Goal: Transaction & Acquisition: Purchase product/service

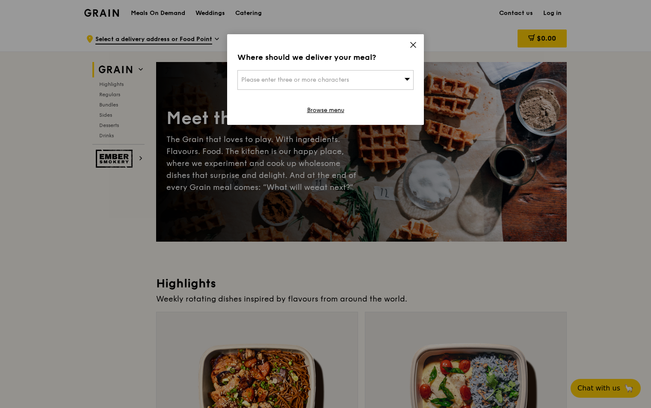
click at [410, 50] on span at bounding box center [413, 46] width 8 height 9
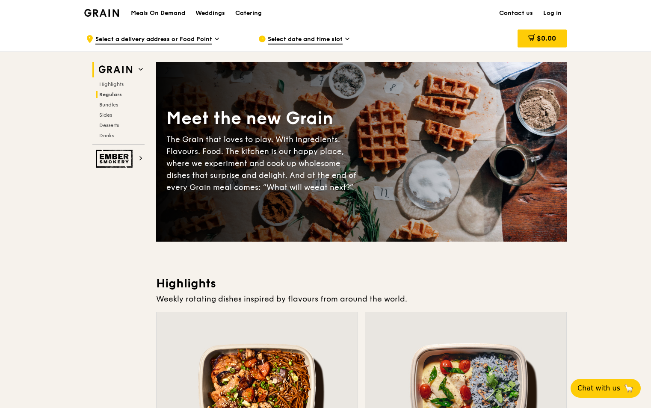
click at [112, 94] on span "Regulars" at bounding box center [110, 95] width 23 height 6
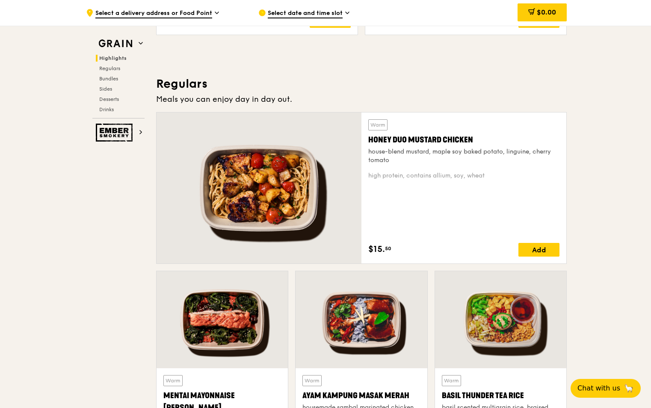
scroll to position [512, 0]
click at [223, 312] on div at bounding box center [222, 320] width 131 height 97
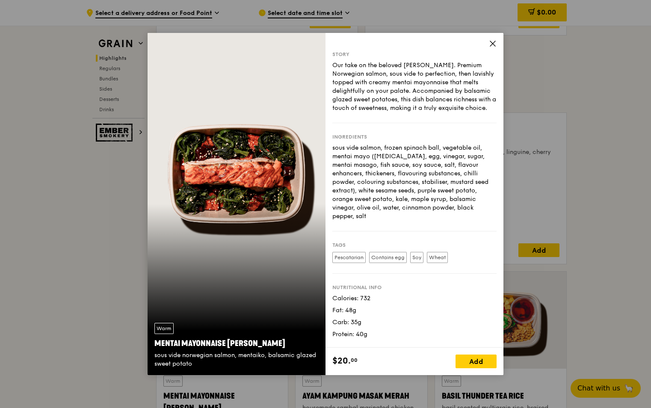
click at [489, 45] on icon at bounding box center [493, 44] width 8 height 8
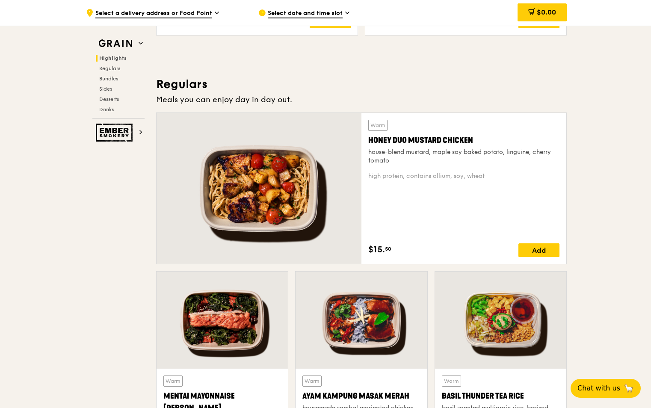
click at [370, 332] on div at bounding box center [361, 320] width 131 height 97
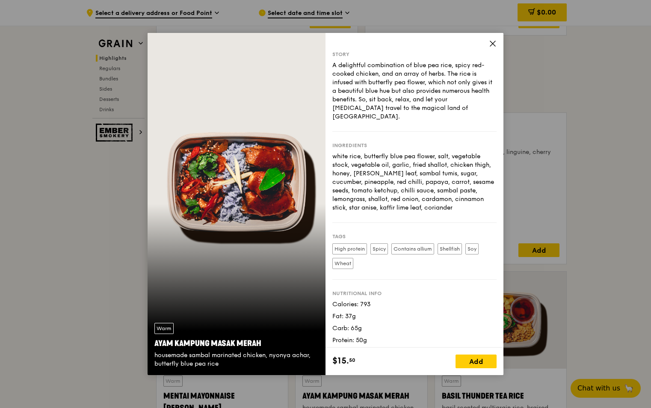
click at [494, 40] on icon at bounding box center [493, 44] width 8 height 8
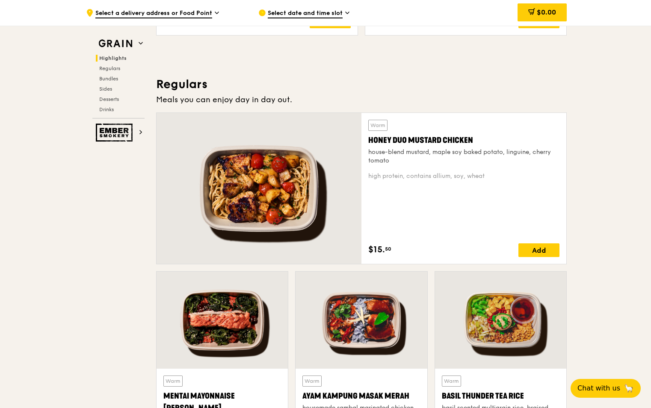
drag, startPoint x: 275, startPoint y: 198, endPoint x: 269, endPoint y: 196, distance: 5.8
click at [269, 196] on div at bounding box center [259, 188] width 205 height 151
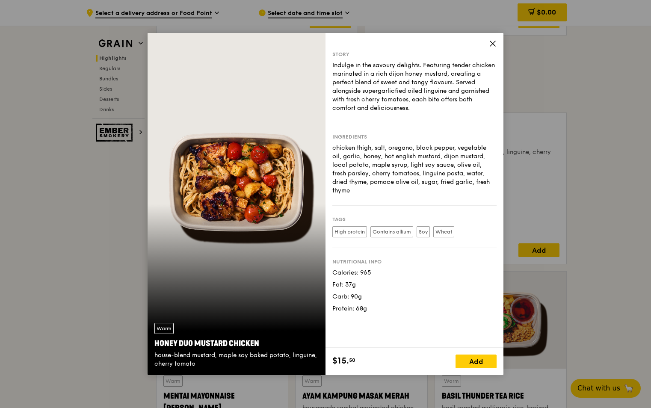
click at [496, 45] on icon at bounding box center [493, 44] width 8 height 8
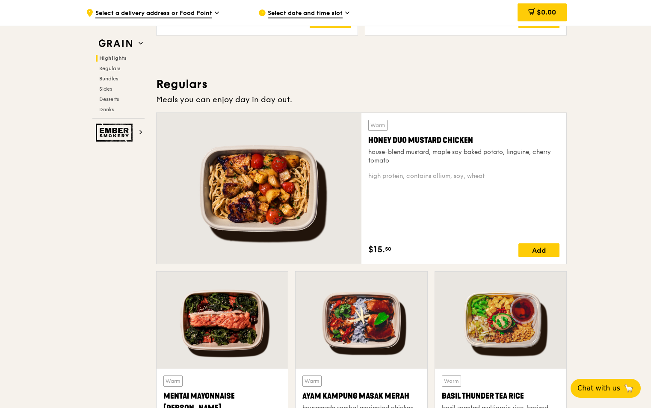
click at [515, 337] on div at bounding box center [500, 320] width 131 height 97
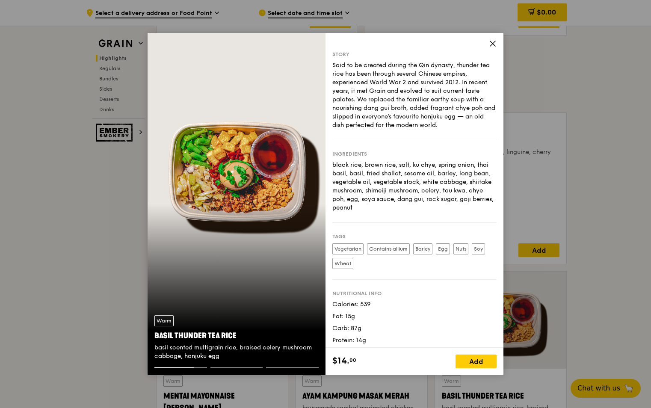
click at [492, 46] on icon at bounding box center [493, 44] width 8 height 8
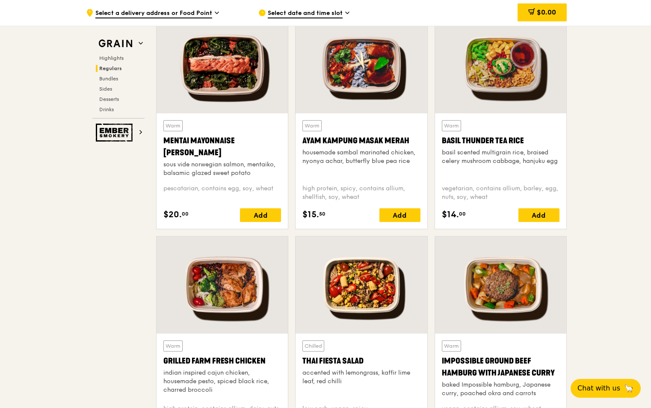
scroll to position [811, 0]
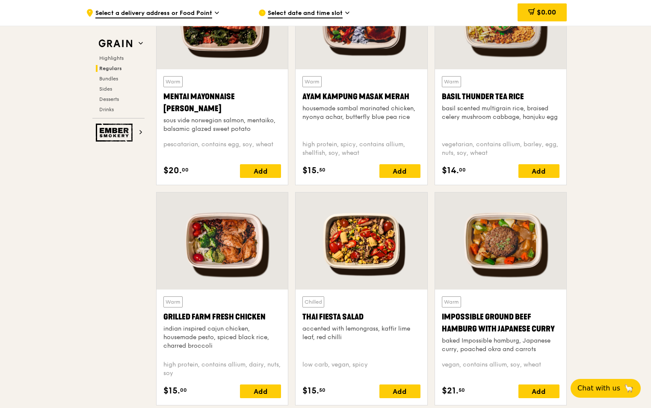
click at [388, 252] on div at bounding box center [361, 241] width 131 height 97
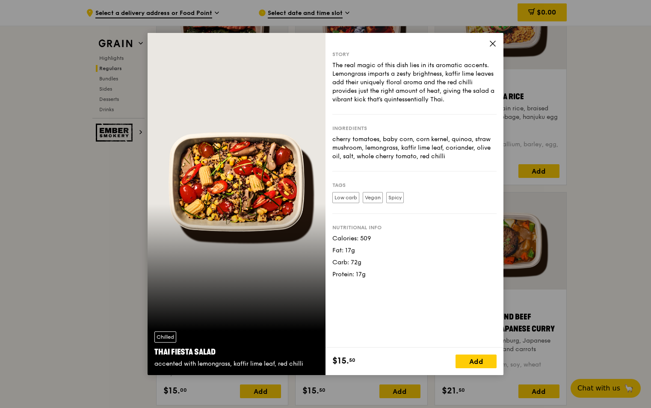
click at [493, 47] on span at bounding box center [493, 44] width 8 height 9
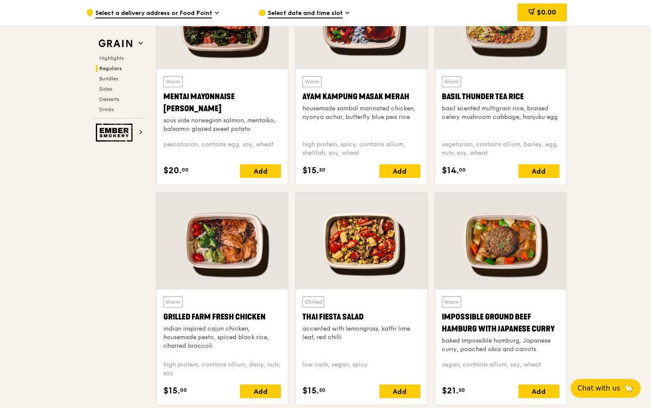
click at [241, 261] on div at bounding box center [222, 241] width 131 height 97
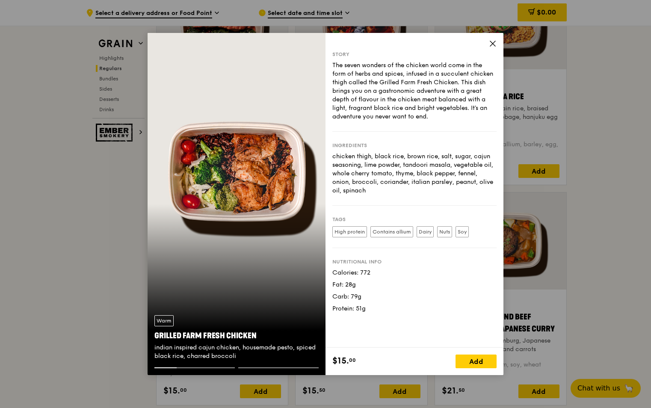
click at [492, 44] on icon at bounding box center [492, 43] width 5 height 5
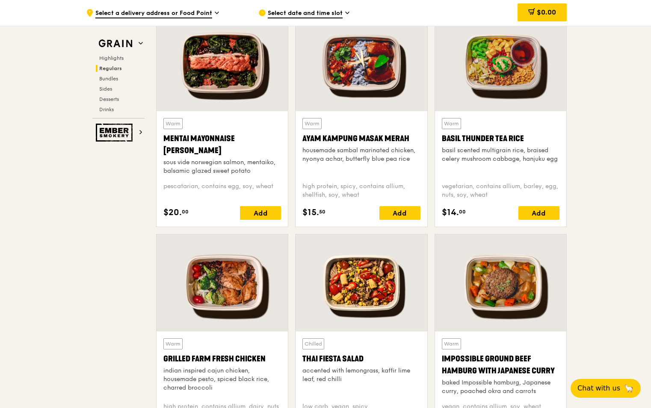
scroll to position [640, 0]
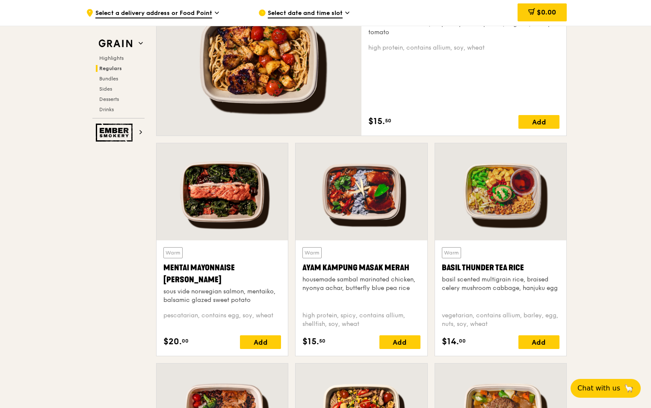
click at [363, 303] on div "Warm Ayam [GEOGRAPHIC_DATA] housemade sambal marinated chicken, nyonya achar, b…" at bounding box center [361, 275] width 118 height 57
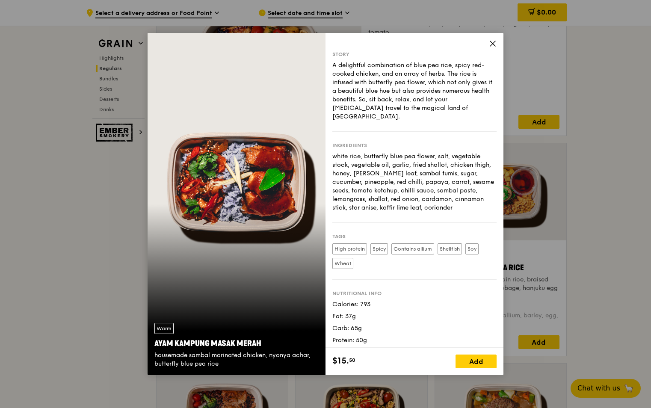
click at [494, 45] on icon at bounding box center [492, 43] width 5 height 5
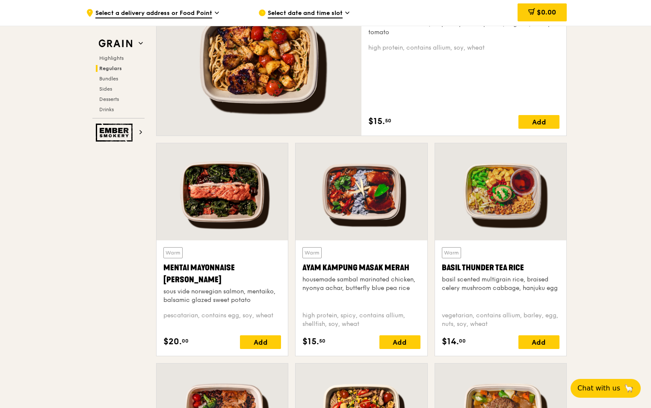
click at [288, 80] on div at bounding box center [259, 60] width 205 height 151
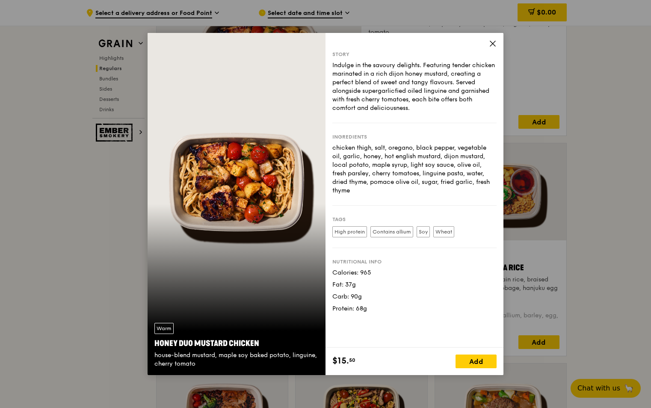
click at [494, 44] on icon at bounding box center [492, 43] width 5 height 5
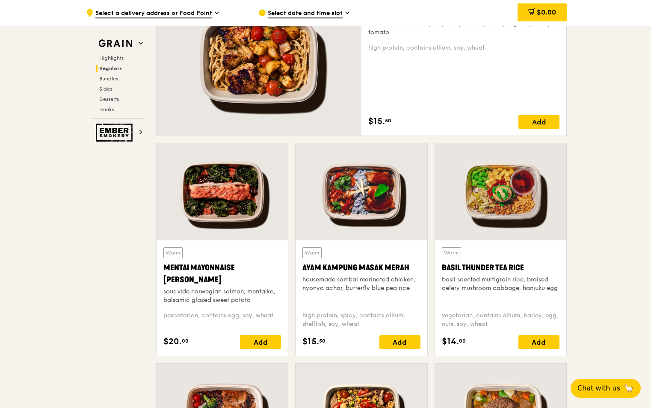
click at [227, 286] on div "Mentai Mayonnaise [PERSON_NAME]" at bounding box center [222, 274] width 118 height 24
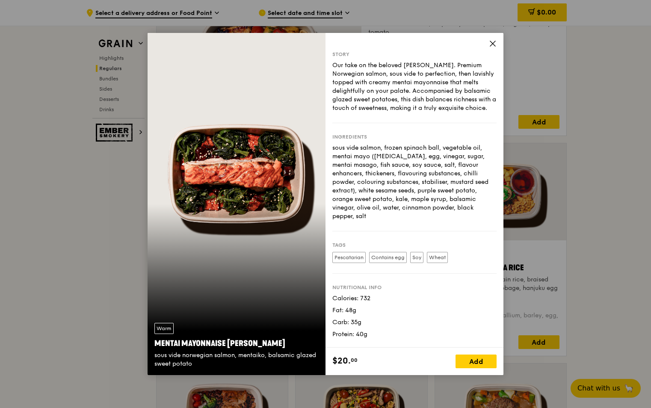
click at [494, 44] on icon at bounding box center [493, 44] width 8 height 8
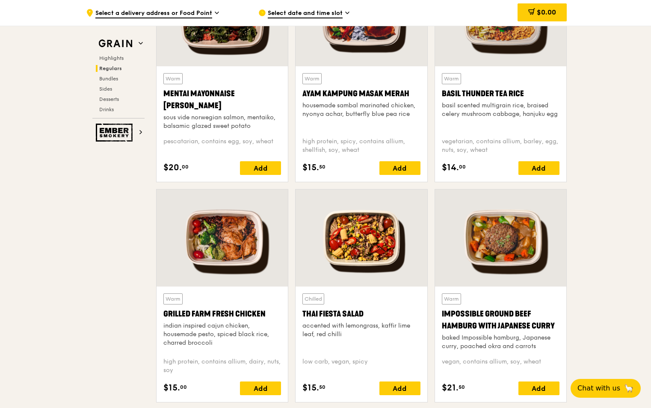
scroll to position [897, 0]
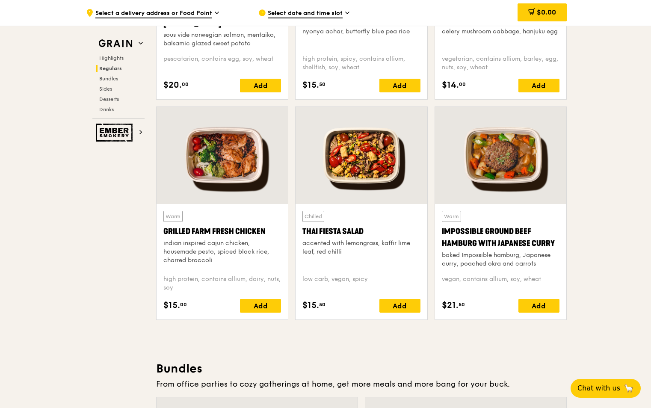
click at [371, 168] on div at bounding box center [361, 155] width 131 height 97
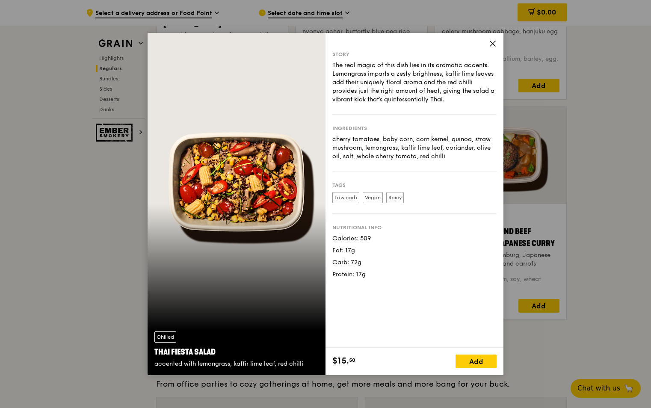
click at [489, 44] on icon at bounding box center [493, 44] width 8 height 8
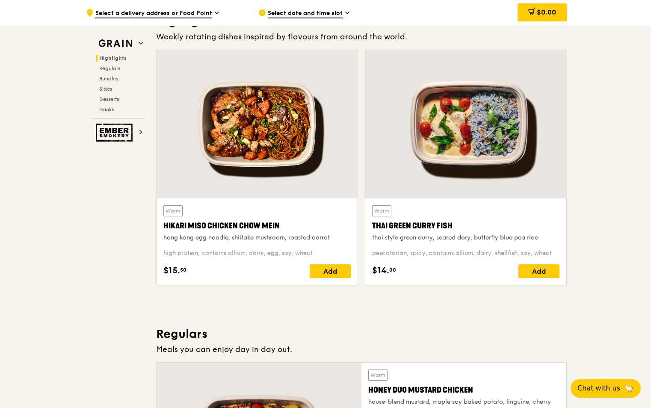
scroll to position [169, 0]
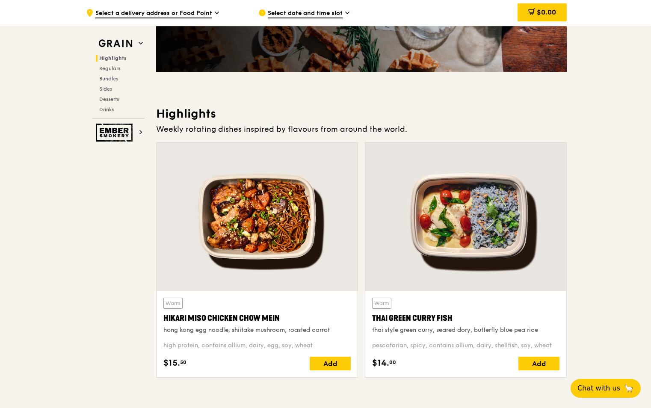
click at [476, 228] on div at bounding box center [465, 216] width 201 height 148
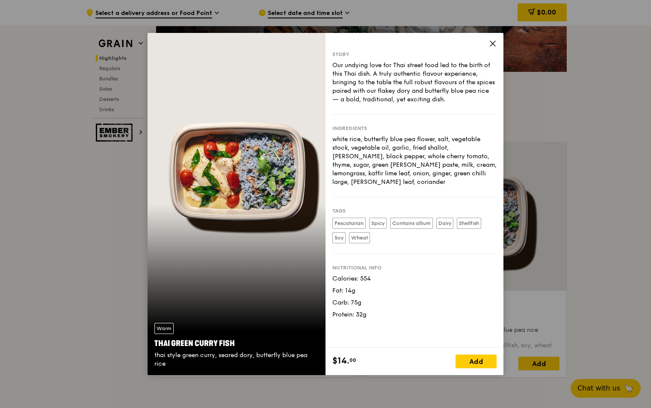
click at [491, 47] on icon at bounding box center [493, 44] width 8 height 8
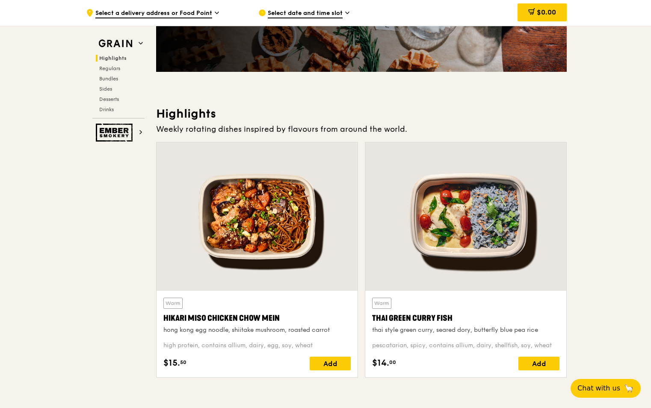
click at [291, 229] on div at bounding box center [257, 216] width 201 height 148
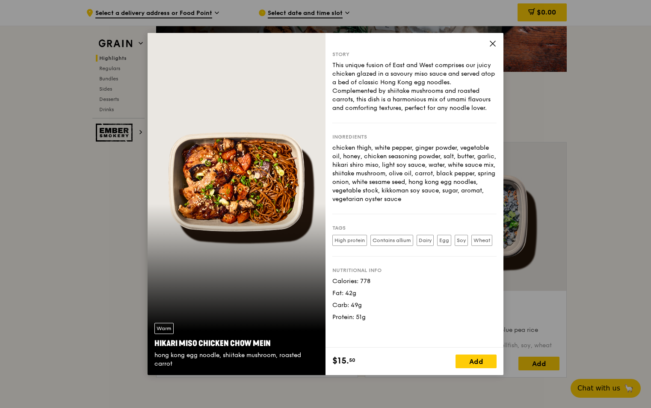
click at [491, 44] on icon at bounding box center [493, 44] width 8 height 8
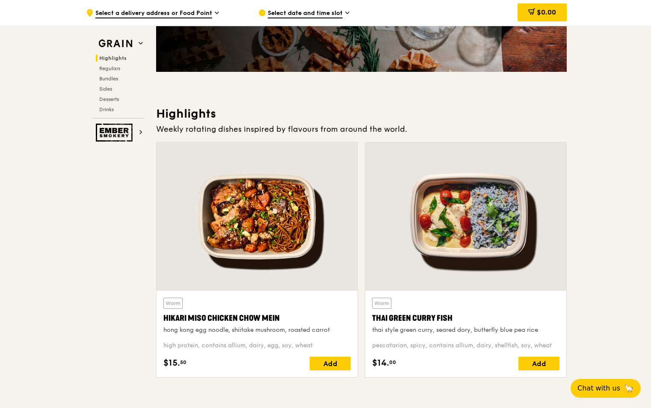
click at [477, 227] on div at bounding box center [465, 216] width 201 height 148
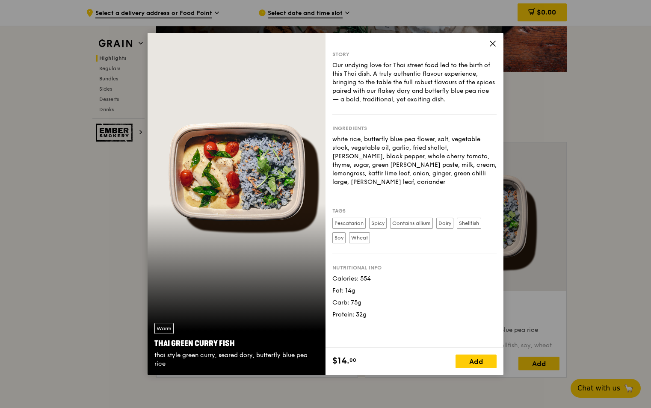
click at [491, 44] on icon at bounding box center [493, 44] width 8 height 8
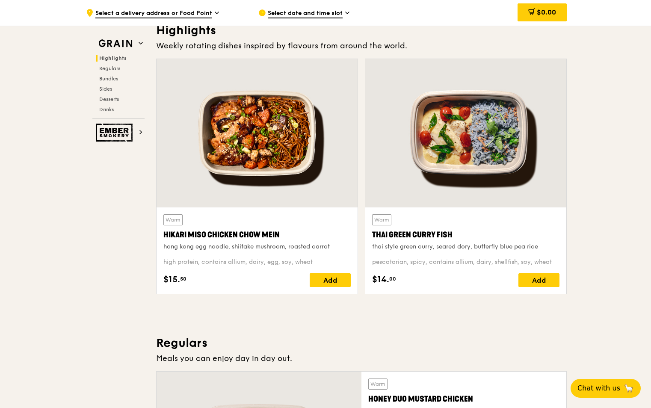
scroll to position [257, 0]
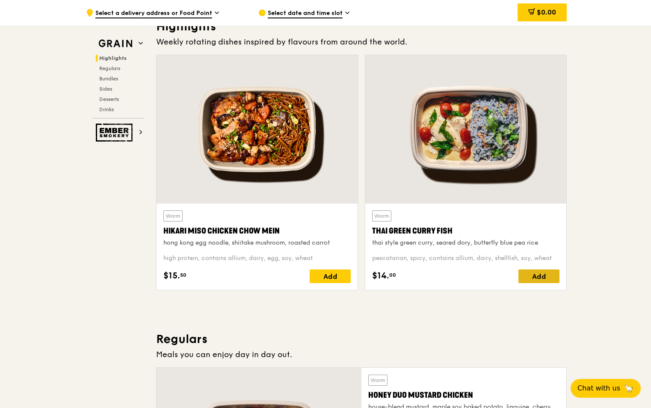
click at [543, 278] on div "Add" at bounding box center [539, 277] width 41 height 14
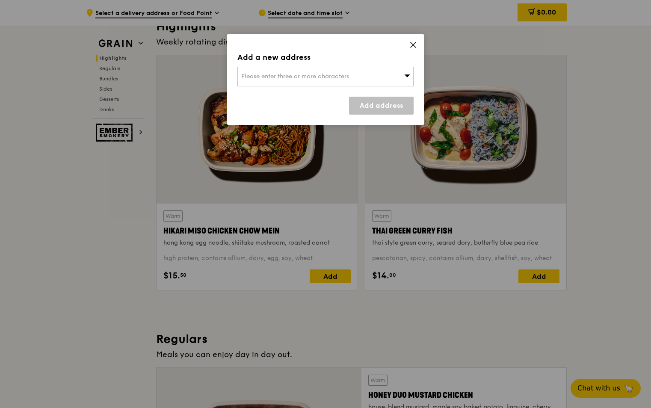
click at [409, 41] on div "Add a new address Please enter three or more characters Add address" at bounding box center [325, 79] width 197 height 91
click at [413, 39] on div "Add a new address Please enter three or more characters Add address" at bounding box center [325, 79] width 197 height 91
click at [413, 43] on icon at bounding box center [413, 45] width 8 height 8
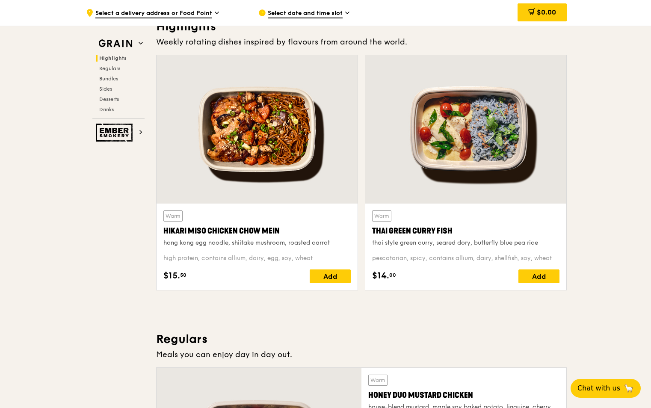
click at [264, 154] on div at bounding box center [257, 129] width 201 height 148
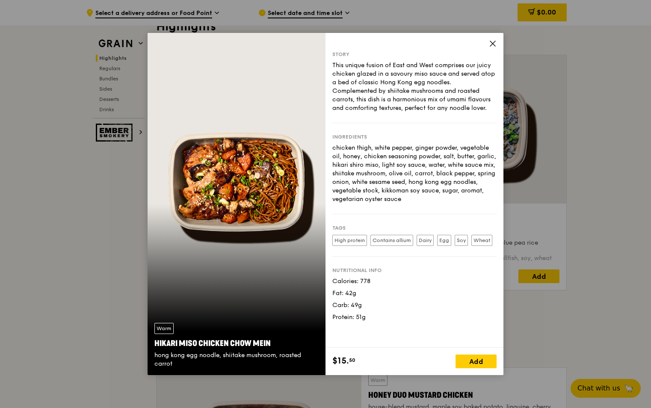
click at [492, 44] on icon at bounding box center [492, 43] width 5 height 5
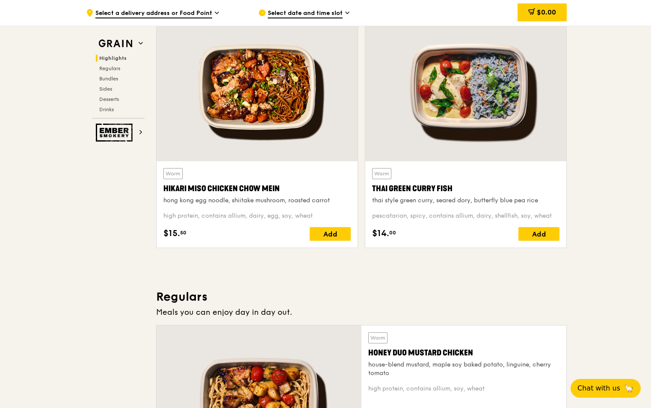
scroll to position [299, 0]
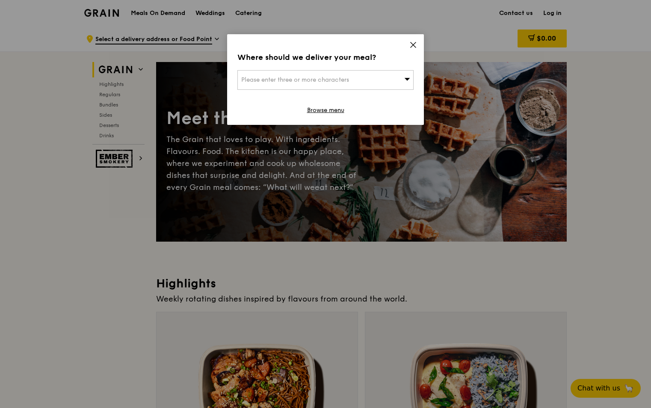
click at [415, 45] on icon at bounding box center [413, 45] width 8 height 8
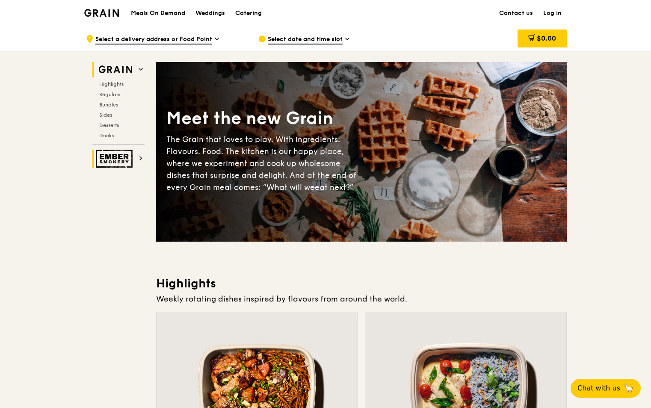
click at [113, 159] on img at bounding box center [115, 159] width 39 height 18
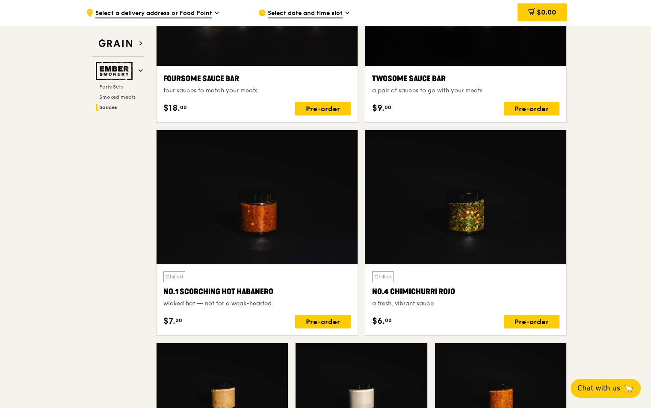
scroll to position [588, 0]
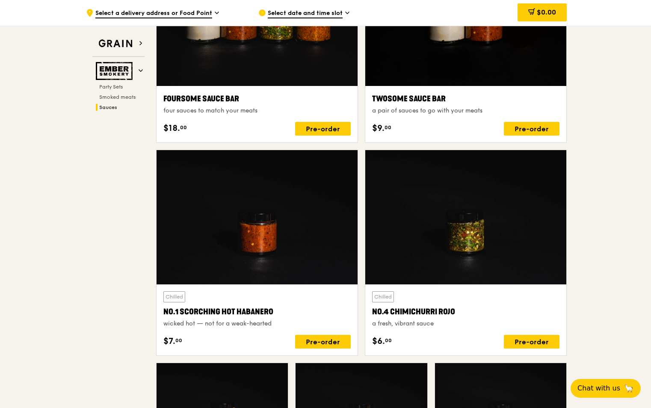
click at [110, 91] on div "Party Sets Smoked meats Sauces" at bounding box center [118, 96] width 52 height 27
click at [111, 88] on span "Party Sets" at bounding box center [112, 87] width 26 height 6
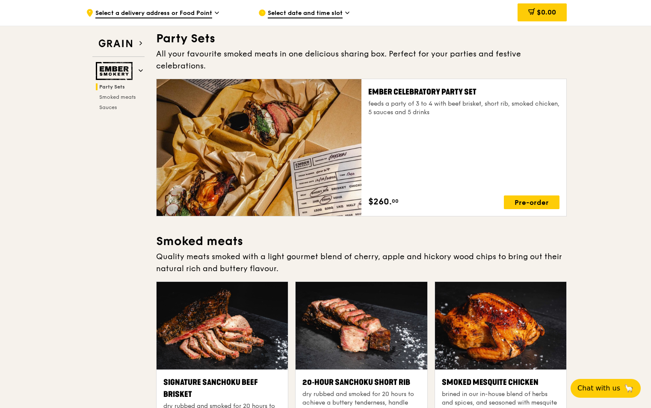
scroll to position [27, 0]
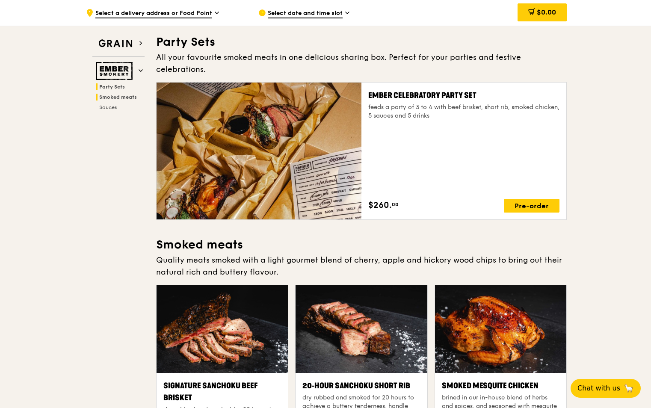
click at [112, 98] on span "Smoked meats" at bounding box center [118, 97] width 38 height 6
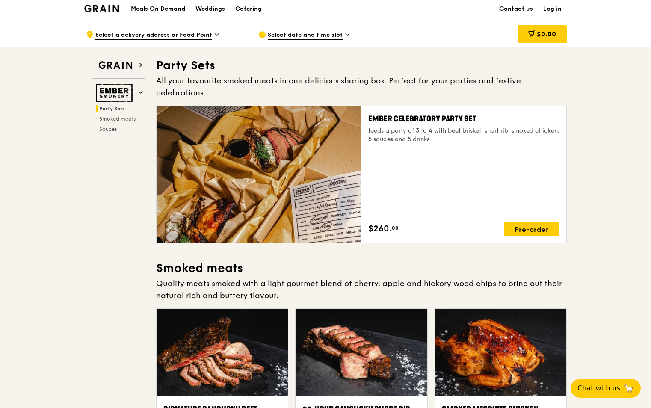
scroll to position [4, 0]
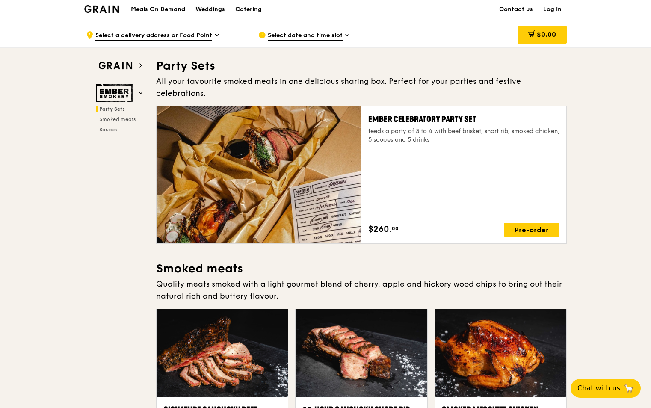
click at [220, 8] on div "Weddings" at bounding box center [211, 10] width 30 height 26
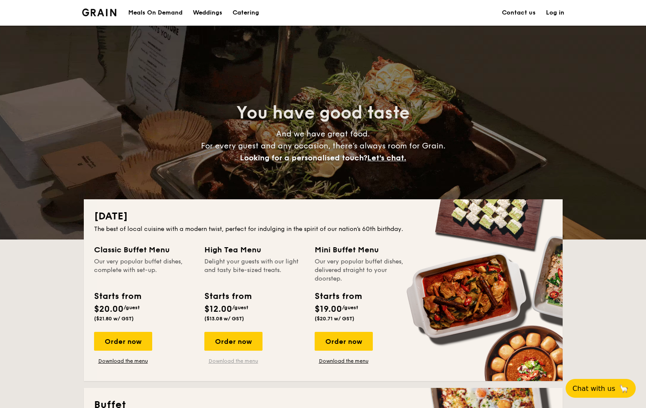
click at [238, 362] on link "Download the menu" at bounding box center [234, 361] width 58 height 7
